Goal: Transaction & Acquisition: Purchase product/service

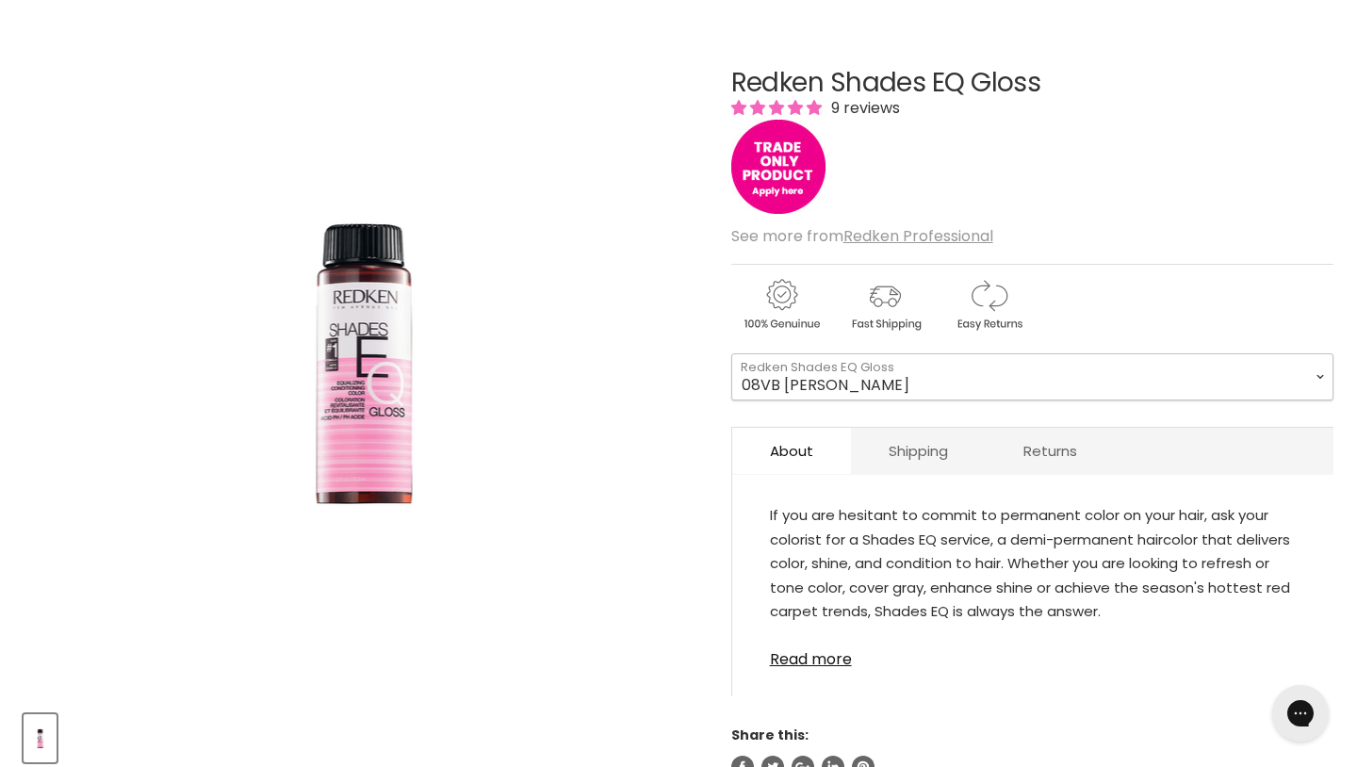
click at [857, 401] on select "08VB Violet Frost 05V Cosmic Violet 06VB Violet Lagoon 04NA Storm Cloud 06NA Gr…" at bounding box center [1033, 377] width 602 height 47
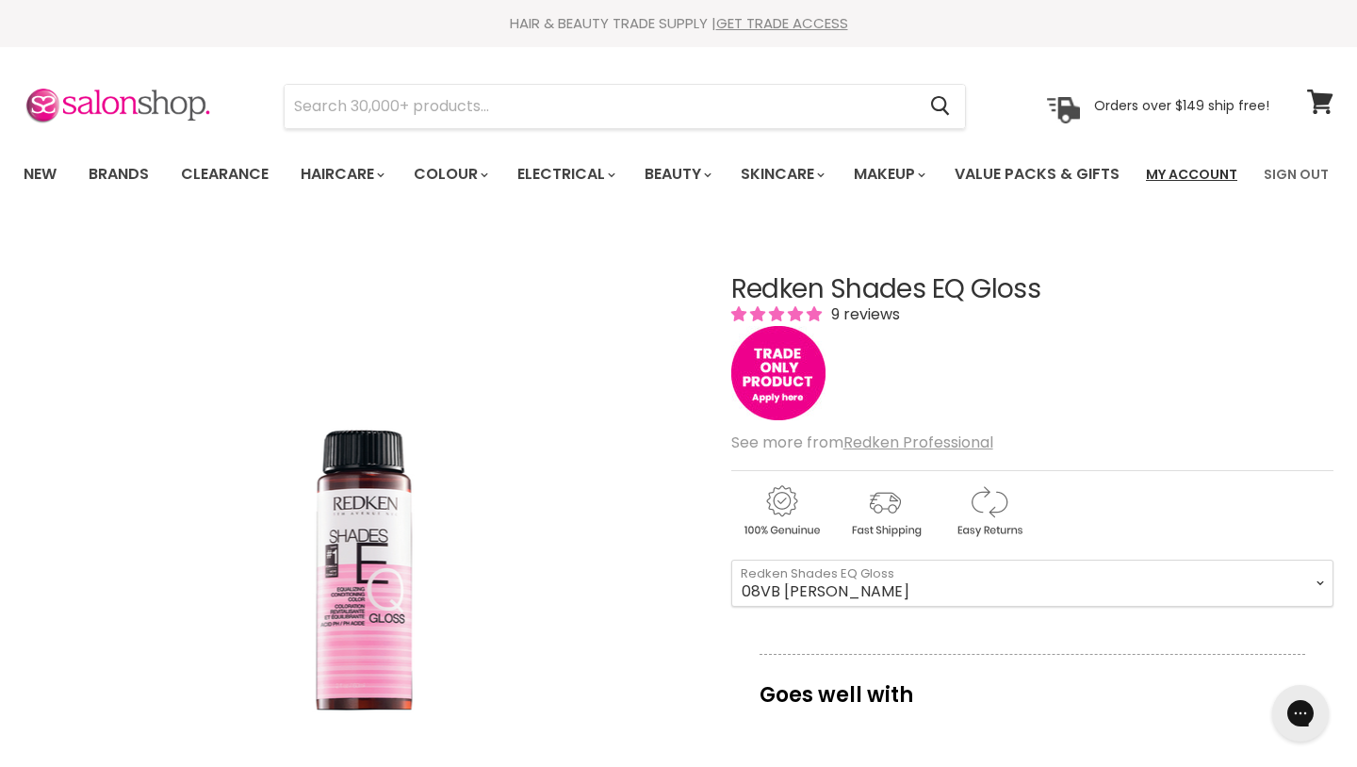
click at [1195, 179] on link "My Account" at bounding box center [1192, 175] width 114 height 40
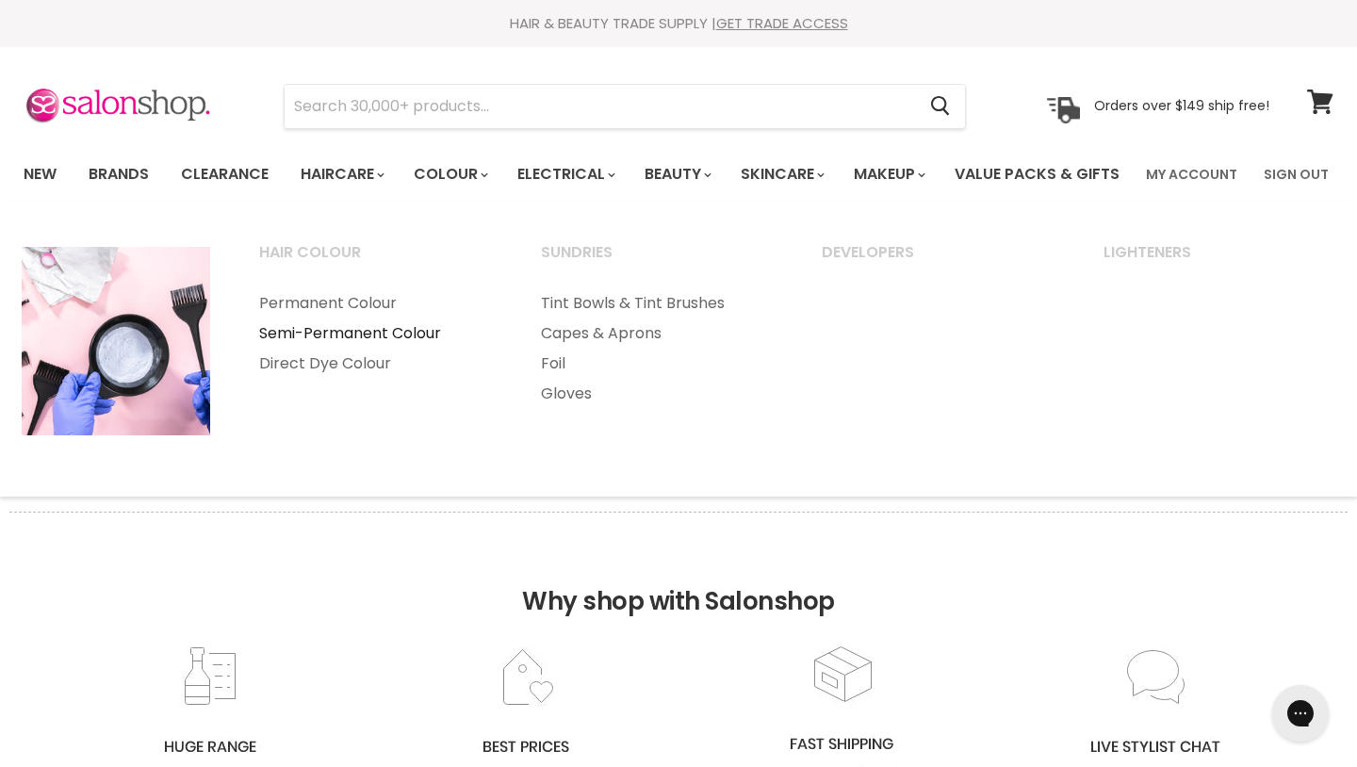
click at [329, 349] on link "Semi-Permanent Colour" at bounding box center [375, 334] width 278 height 30
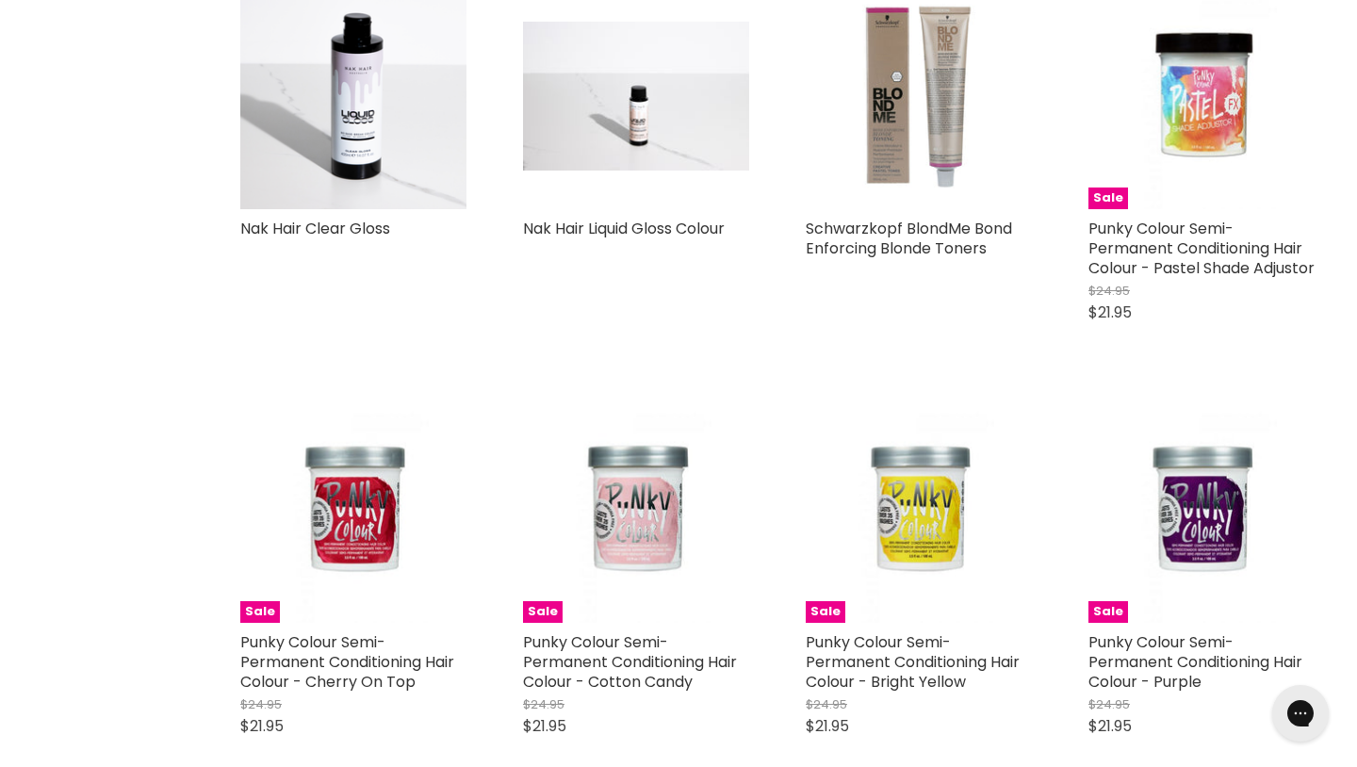
scroll to position [2368, 0]
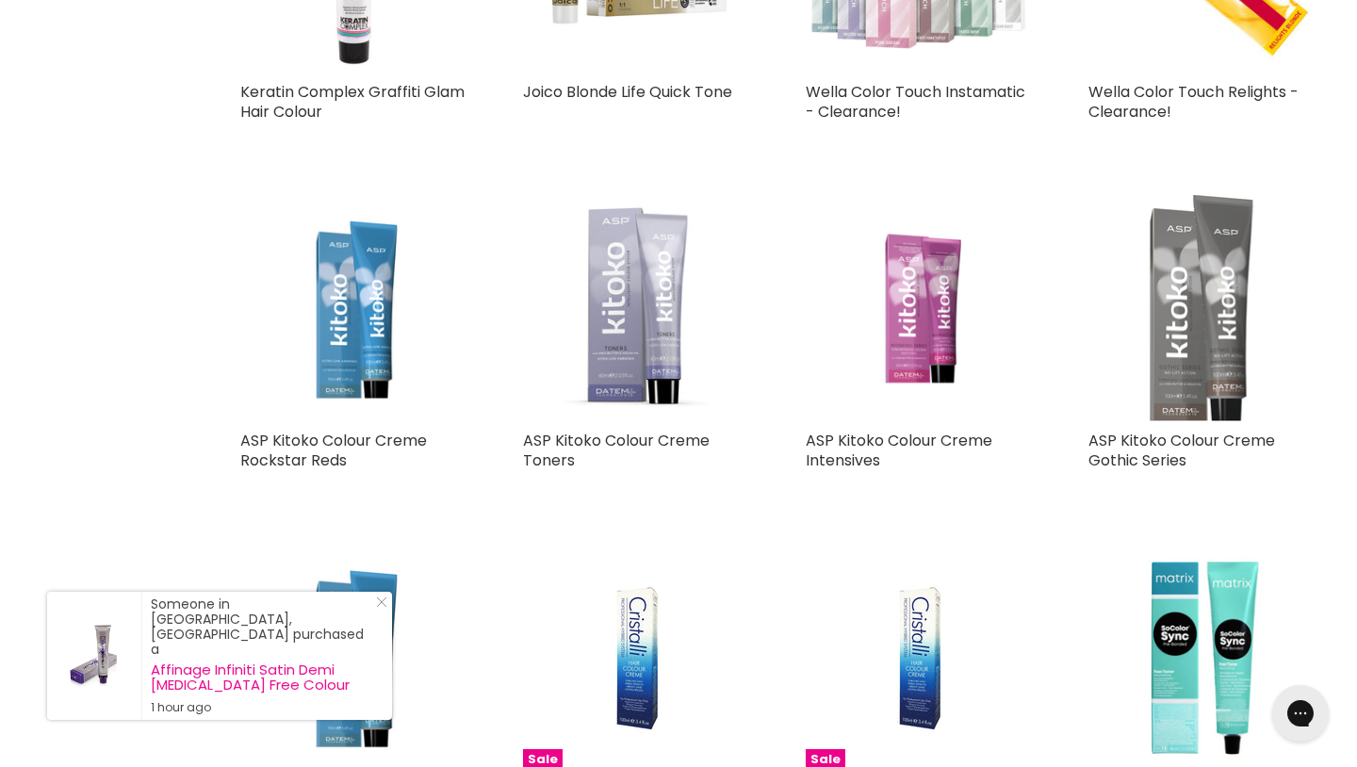
scroll to position [4987, 0]
click at [379, 608] on icon "Close Icon" at bounding box center [381, 602] width 11 height 11
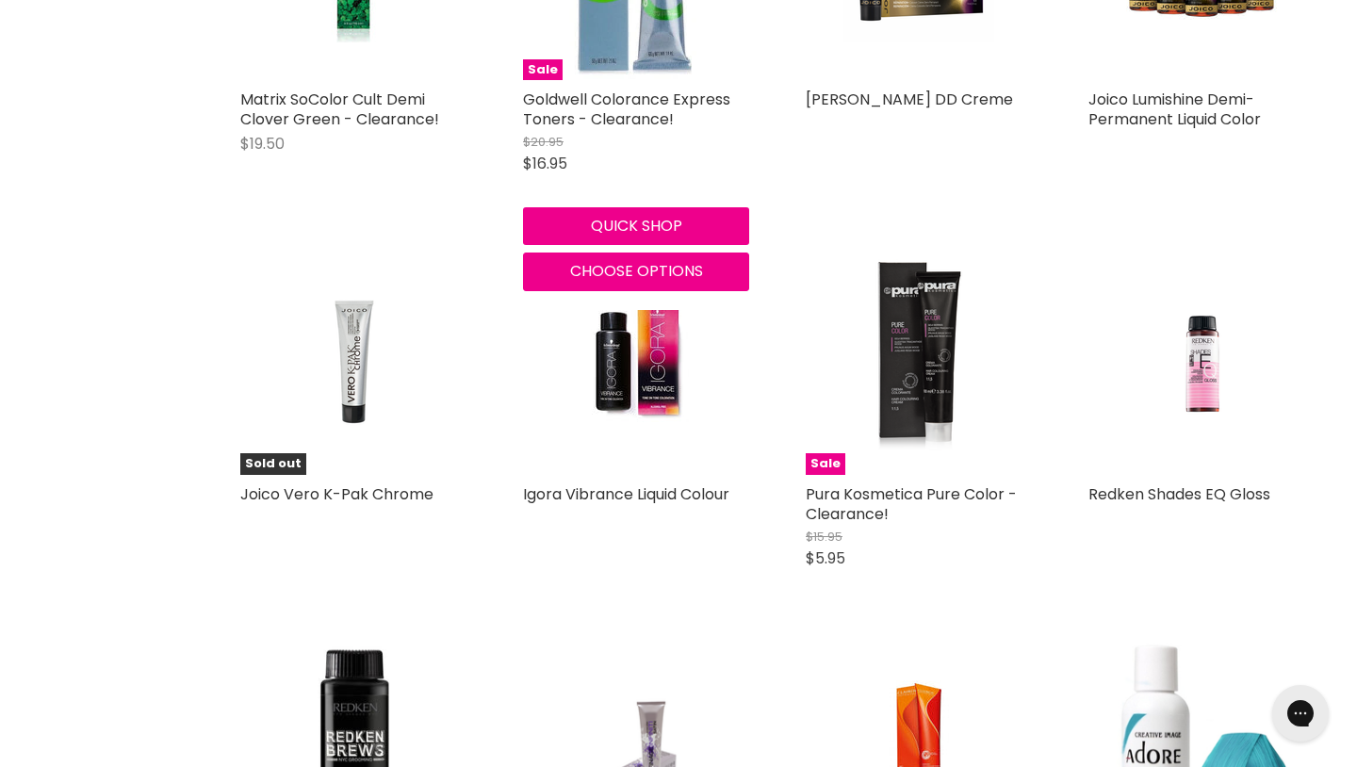
scroll to position [6498, 0]
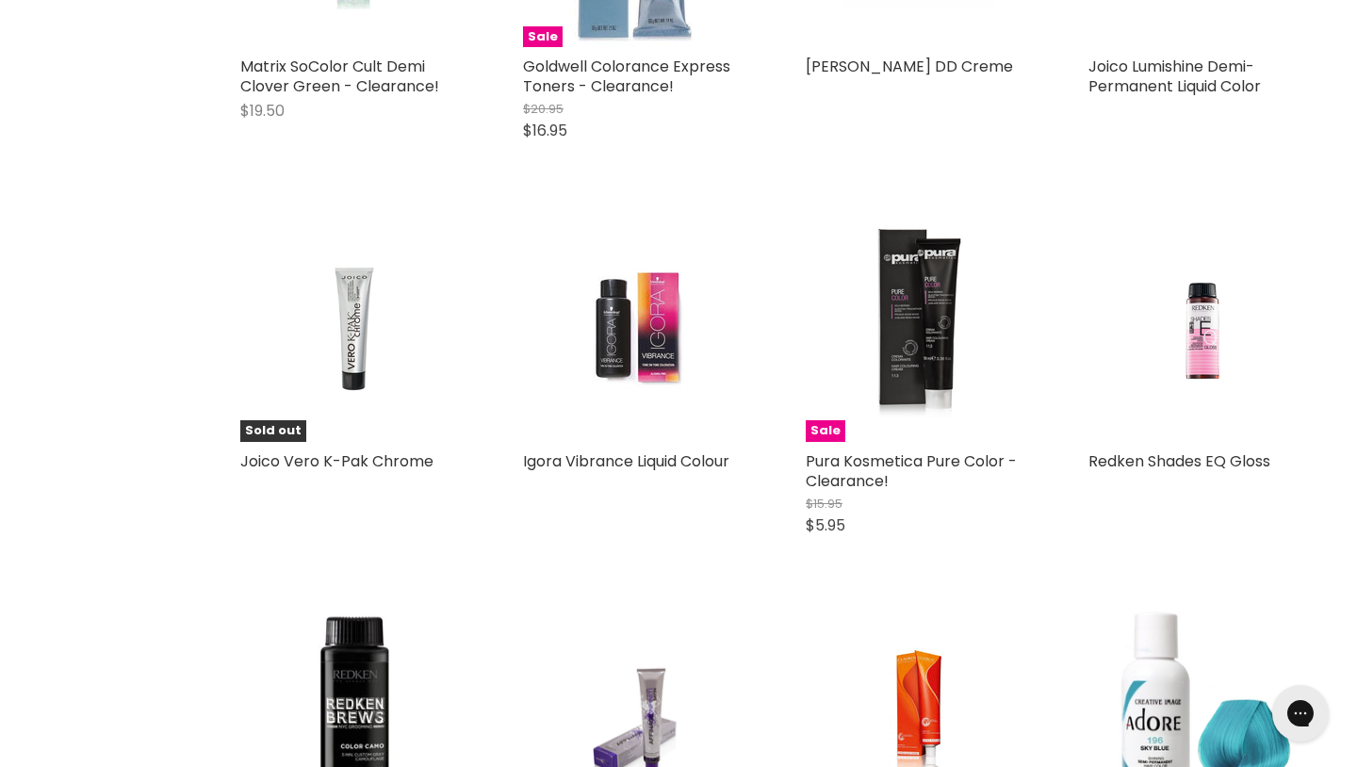
click at [636, 394] on img "Main content" at bounding box center [636, 329] width 151 height 226
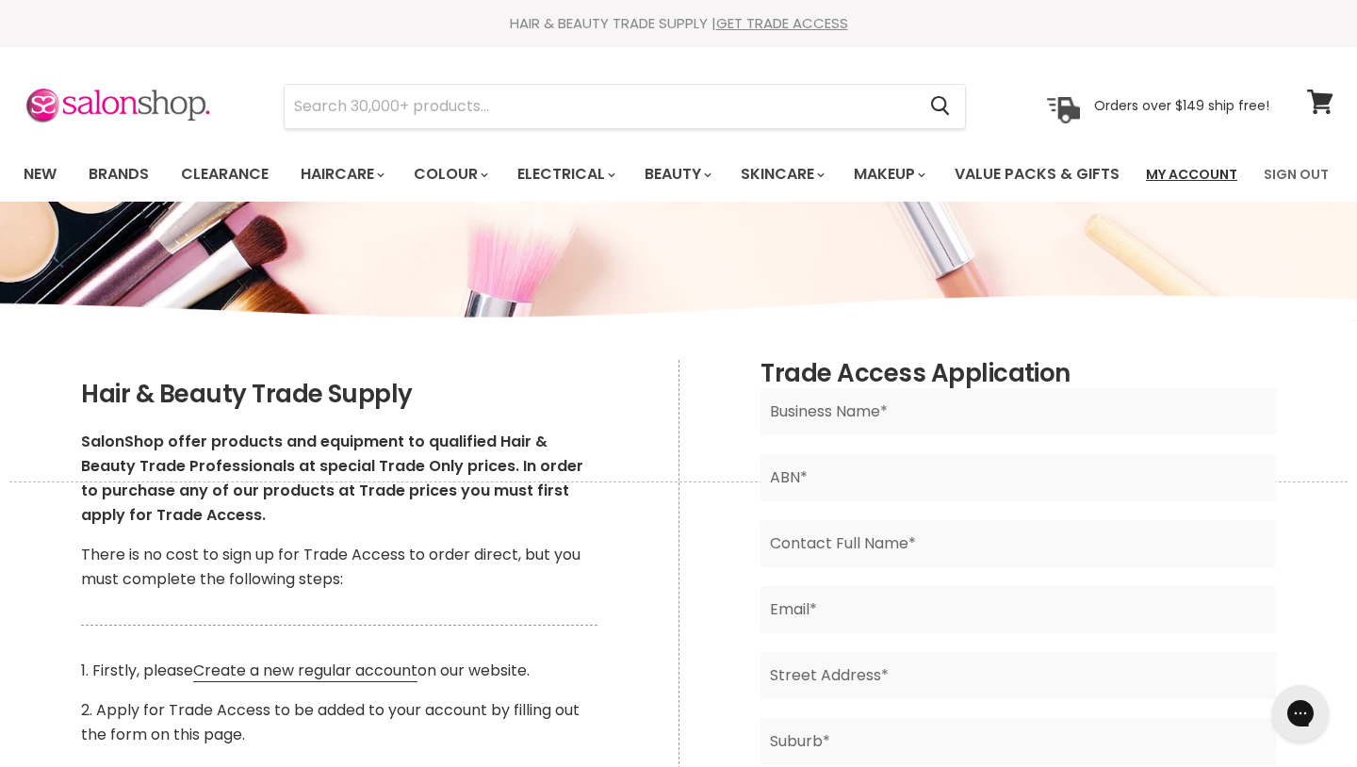
click at [1191, 174] on link "My Account" at bounding box center [1192, 175] width 114 height 40
